Goal: Task Accomplishment & Management: Use online tool/utility

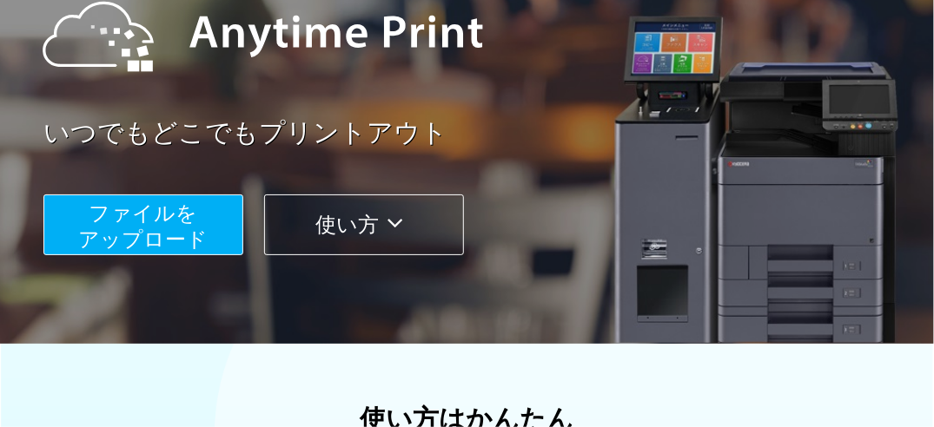
scroll to position [289, 0]
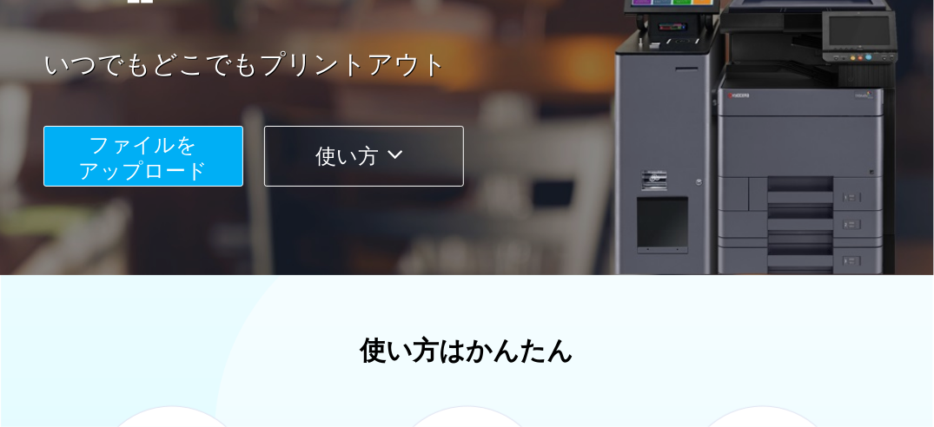
click at [149, 149] on span "ファイルを ​​アップロード" at bounding box center [143, 158] width 129 height 50
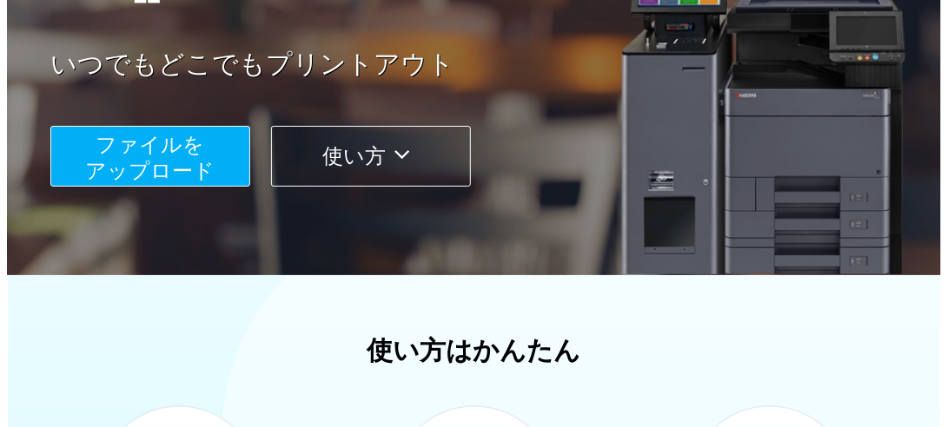
scroll to position [261, 0]
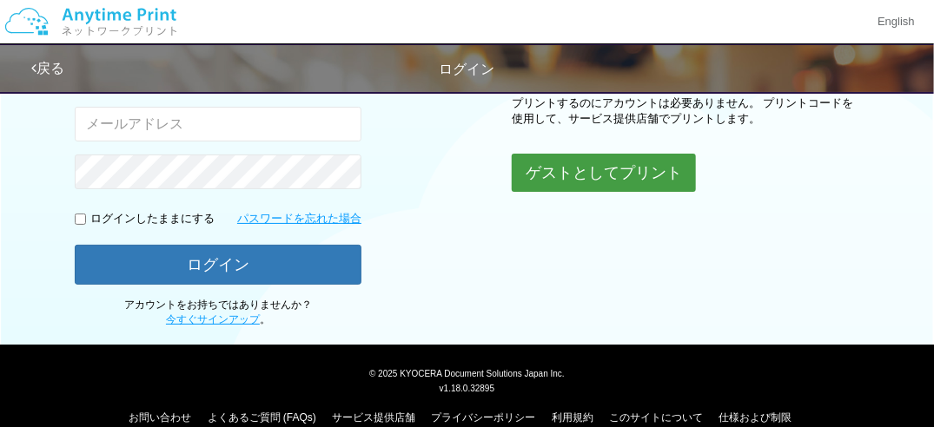
click at [591, 168] on button "ゲストとしてプリント" at bounding box center [604, 173] width 184 height 38
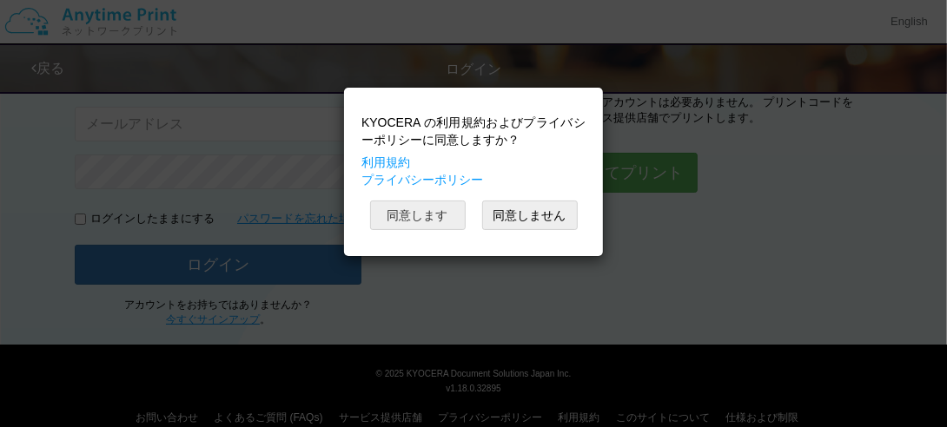
click at [446, 215] on button "同意します" at bounding box center [418, 216] width 96 height 30
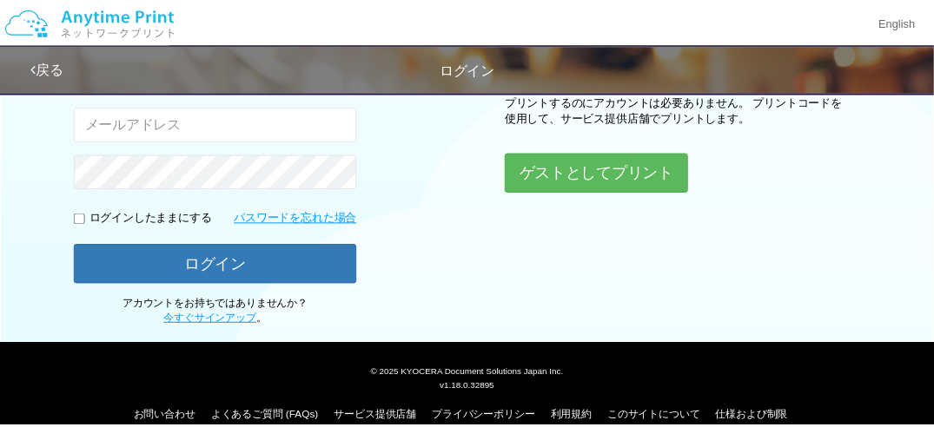
scroll to position [261, 0]
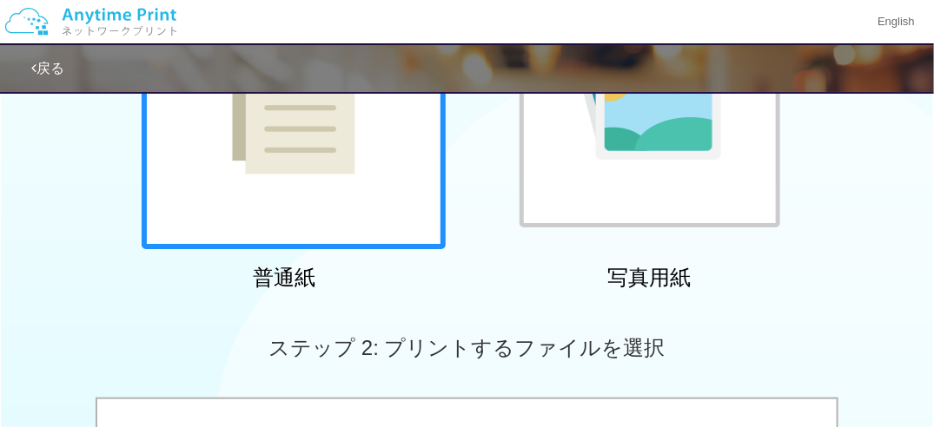
click at [371, 189] on div at bounding box center [294, 97] width 304 height 304
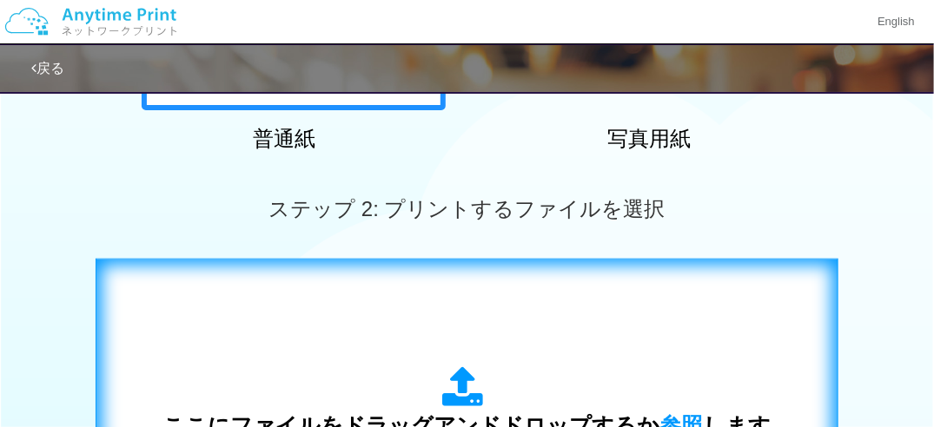
scroll to position [406, 0]
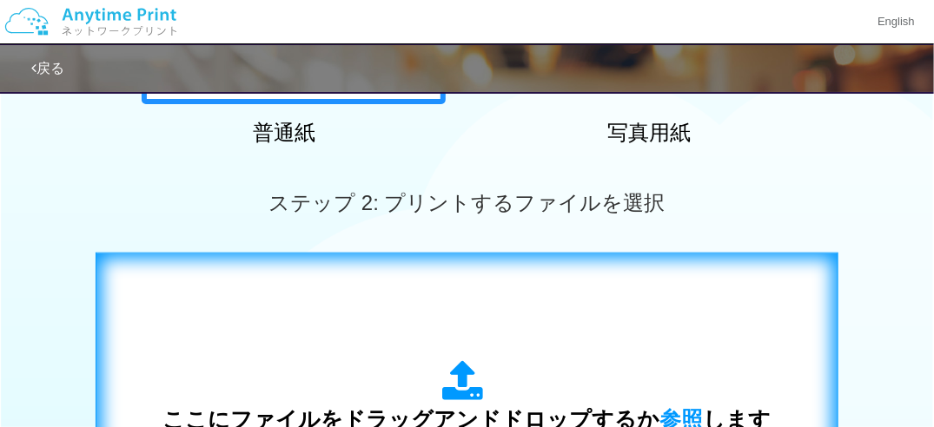
click at [465, 394] on icon at bounding box center [467, 381] width 49 height 43
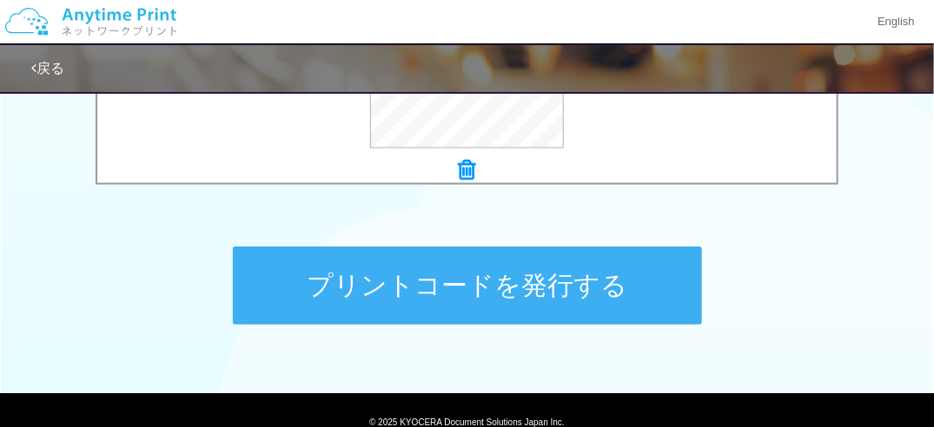
scroll to position [841, 0]
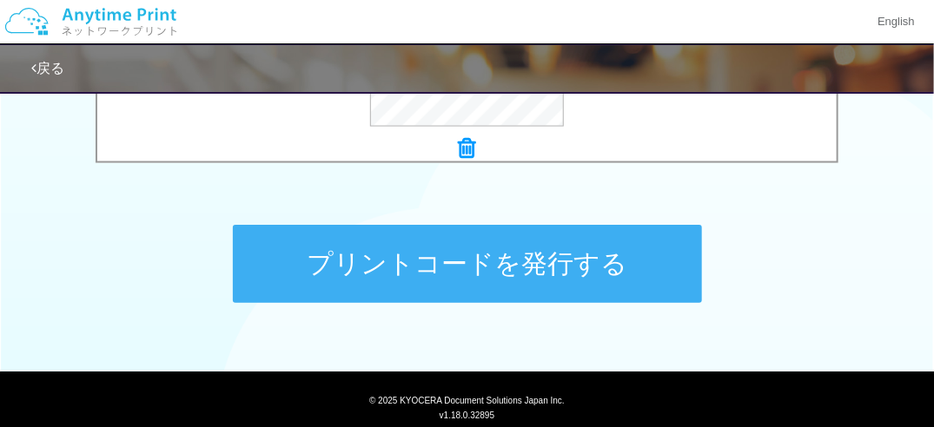
click at [485, 274] on button "プリントコードを発行する" at bounding box center [467, 264] width 469 height 78
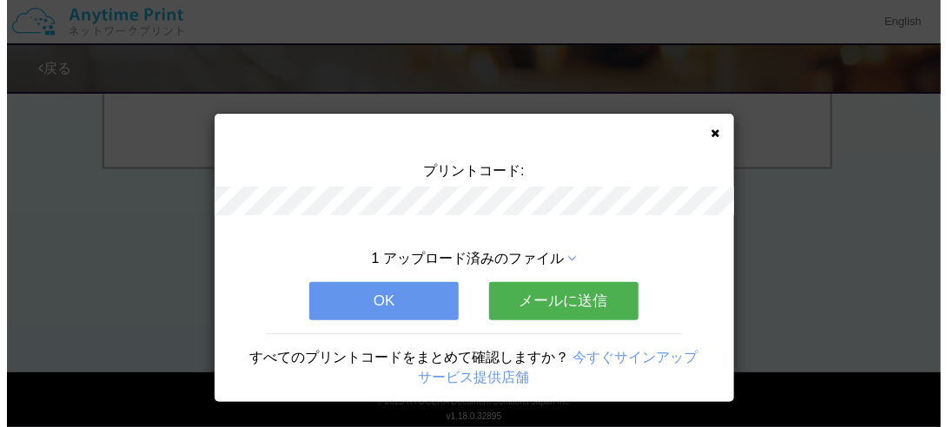
scroll to position [0, 0]
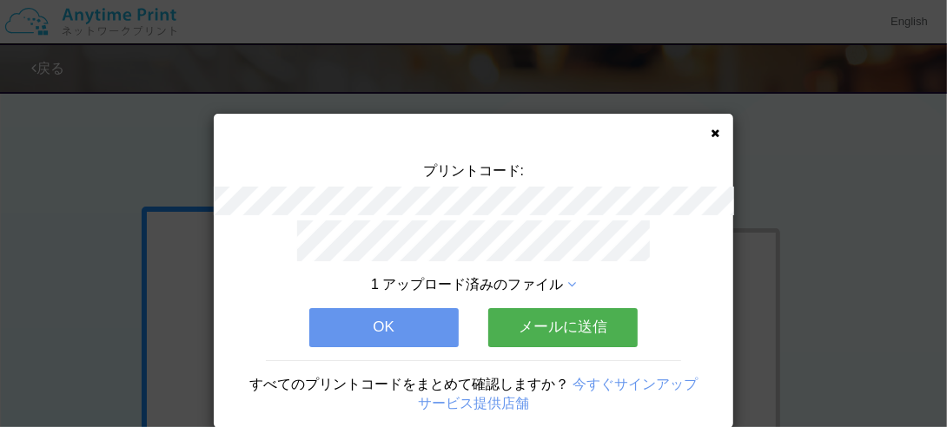
click at [567, 278] on icon at bounding box center [571, 285] width 9 height 14
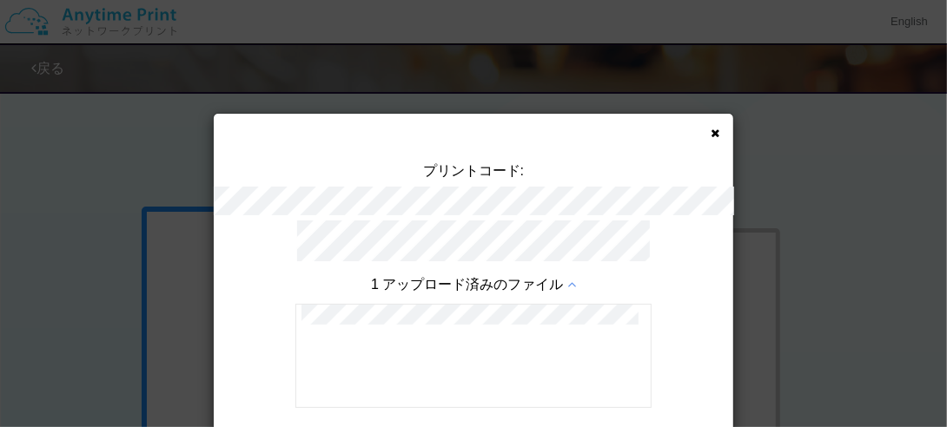
click at [567, 278] on icon at bounding box center [571, 285] width 9 height 14
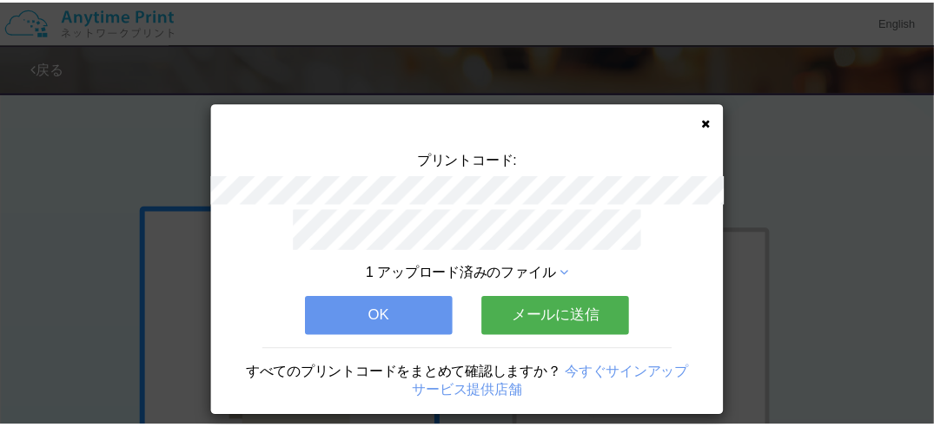
scroll to position [20, 0]
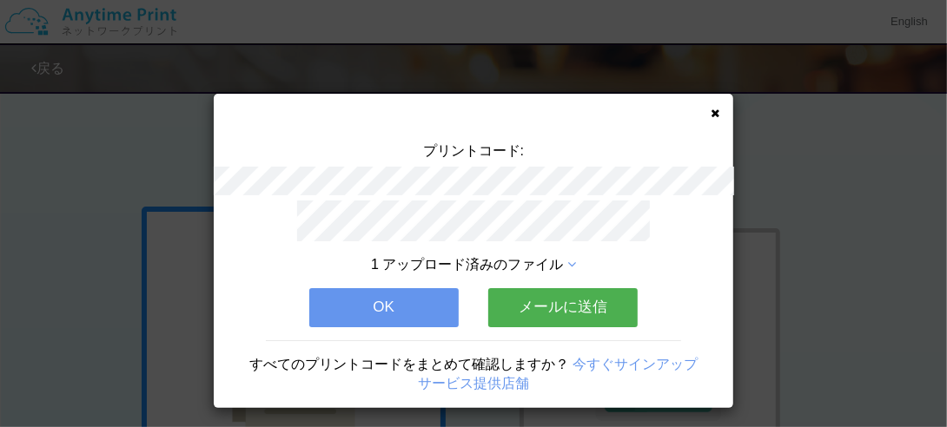
click at [393, 300] on button "OK" at bounding box center [383, 307] width 149 height 38
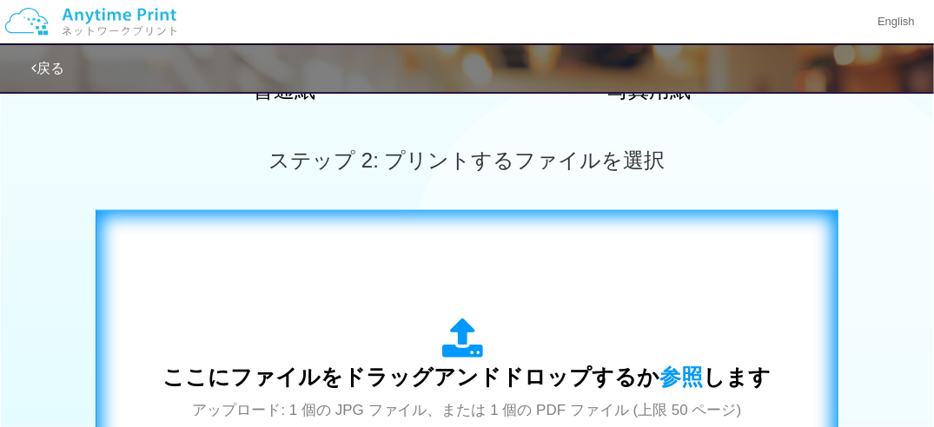
scroll to position [463, 0]
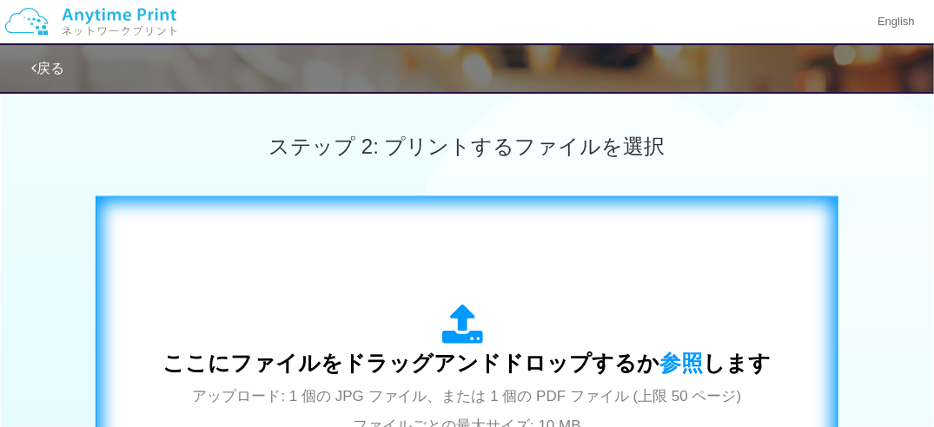
click at [449, 340] on icon at bounding box center [467, 325] width 49 height 43
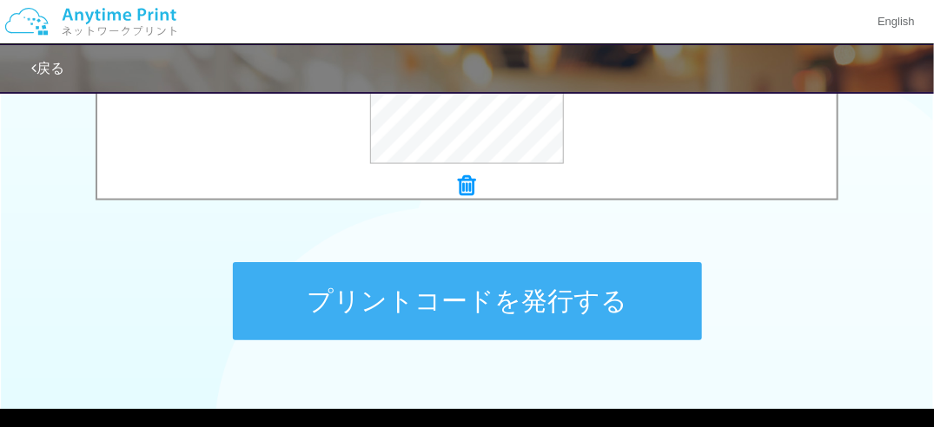
scroll to position [894, 0]
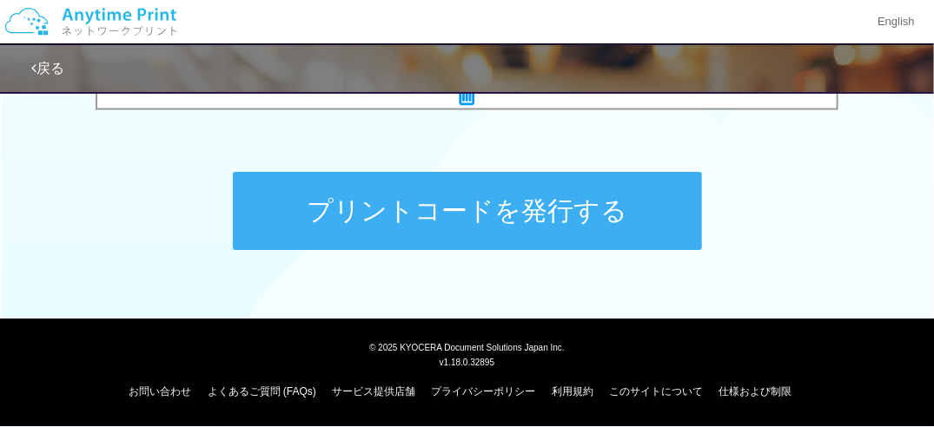
click at [533, 210] on button "プリントコードを発行する" at bounding box center [467, 211] width 469 height 78
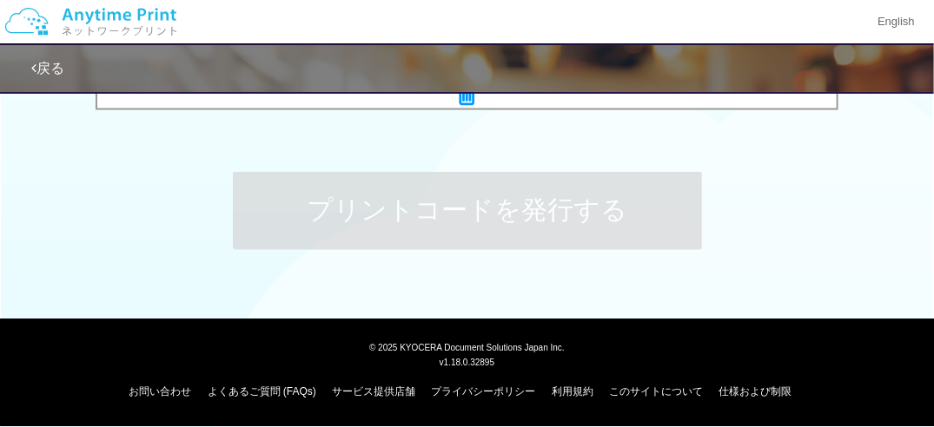
scroll to position [0, 0]
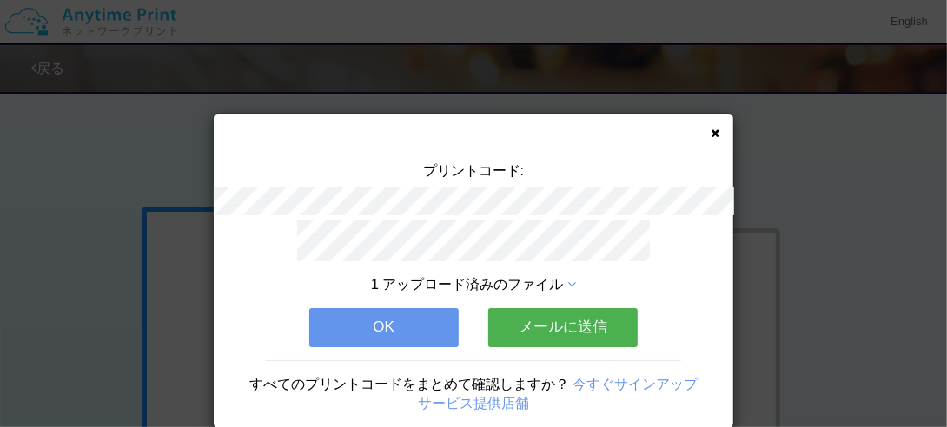
click at [370, 310] on button "OK" at bounding box center [383, 327] width 149 height 38
